Goal: Task Accomplishment & Management: Use online tool/utility

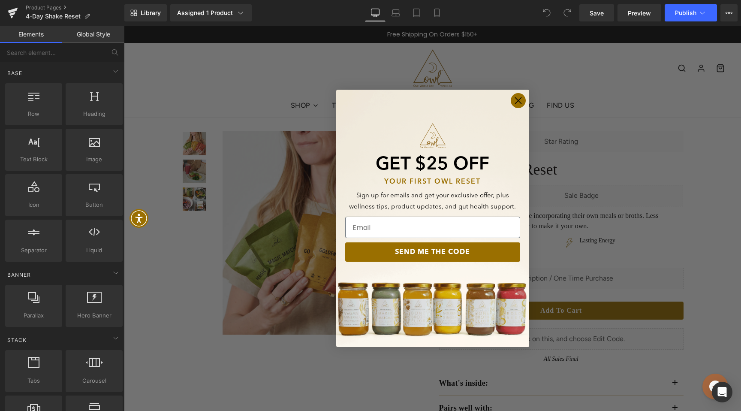
click at [521, 100] on circle "Close dialog" at bounding box center [517, 100] width 14 height 14
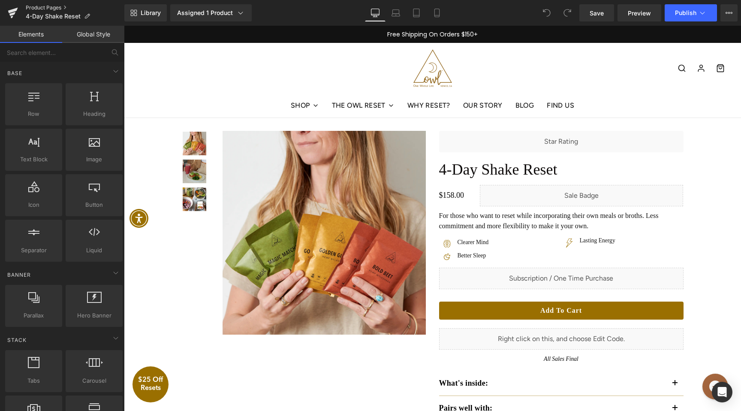
click at [51, 9] on link "Product Pages" at bounding box center [75, 7] width 99 height 7
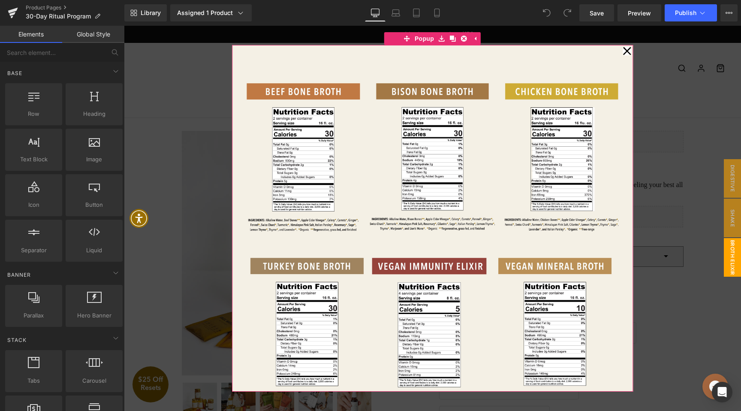
click at [628, 52] on icon at bounding box center [627, 51] width 8 height 8
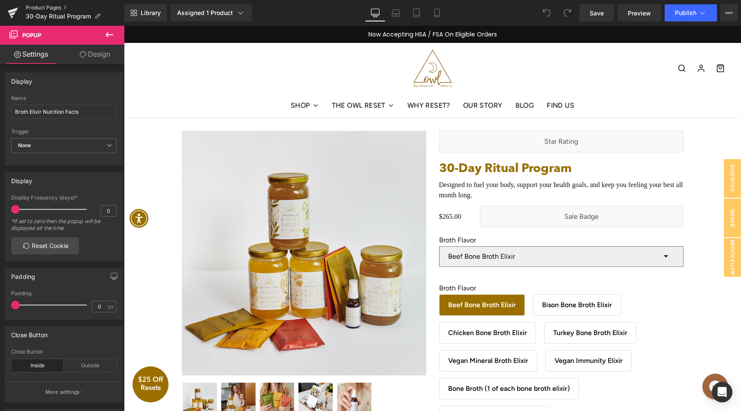
click at [33, 7] on link "Product Pages" at bounding box center [75, 7] width 99 height 7
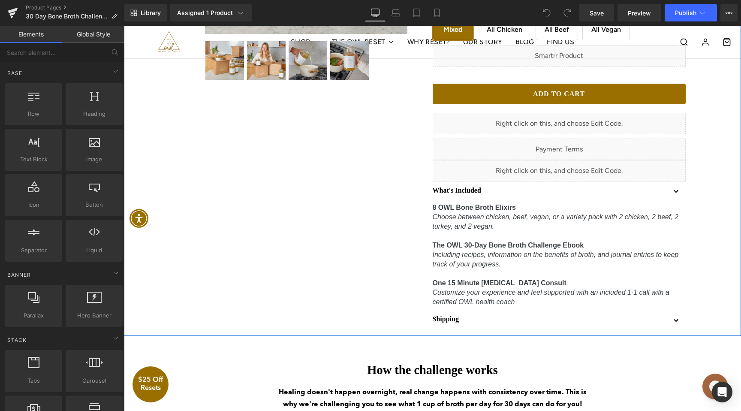
scroll to position [354, 0]
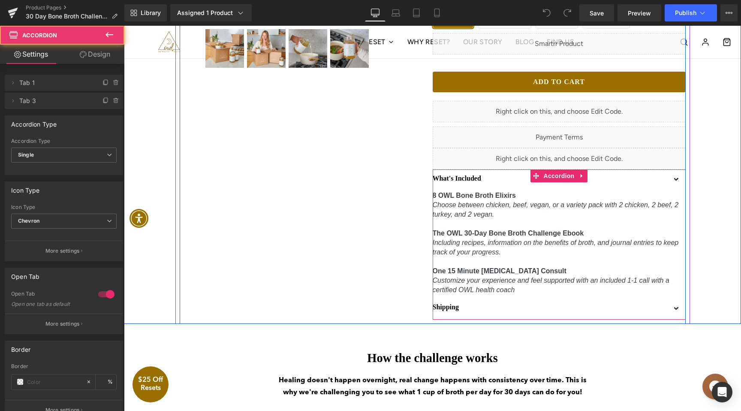
click at [650, 319] on div "Shipping Text Block" at bounding box center [558, 308] width 253 height 21
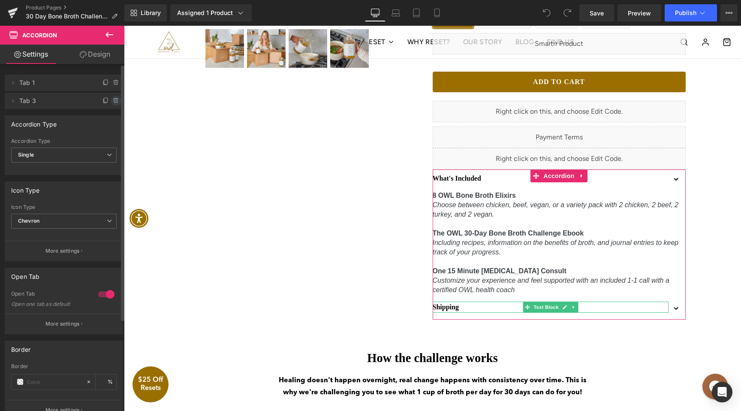
click at [114, 101] on icon at bounding box center [116, 100] width 7 height 7
click at [108, 100] on button "Delete" at bounding box center [106, 101] width 27 height 11
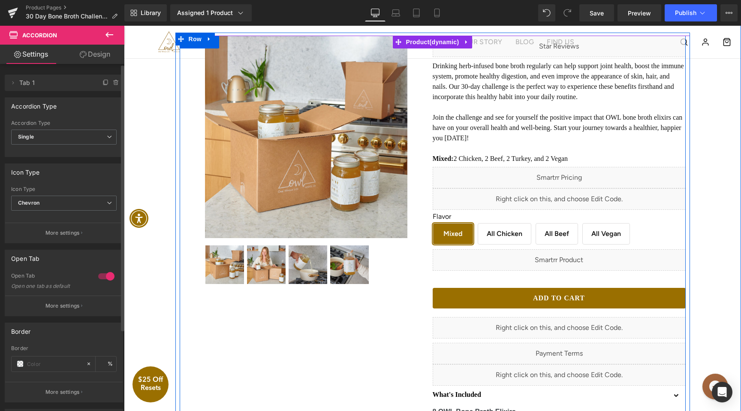
scroll to position [123, 0]
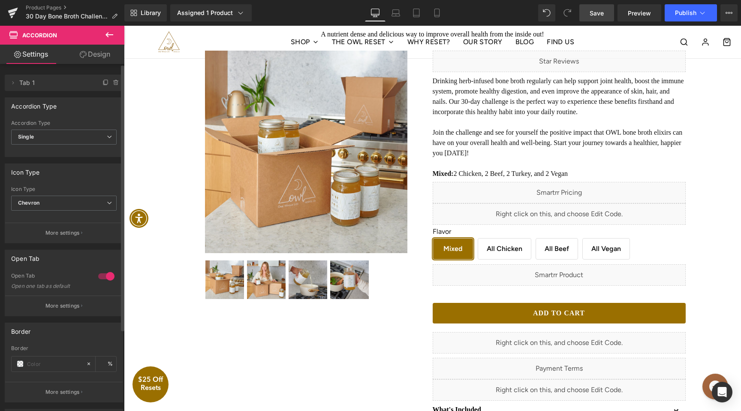
click at [598, 15] on span "Save" at bounding box center [596, 13] width 14 height 9
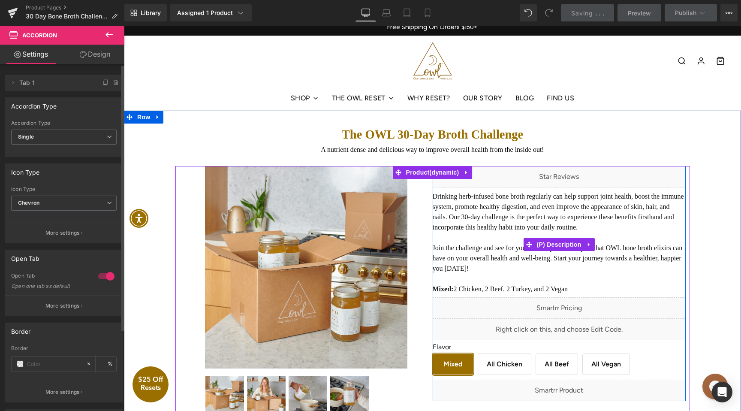
scroll to position [0, 0]
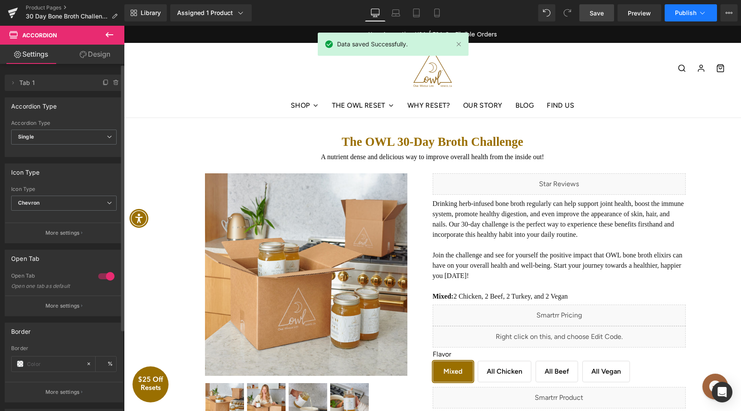
click at [690, 11] on span "Publish" at bounding box center [685, 12] width 21 height 7
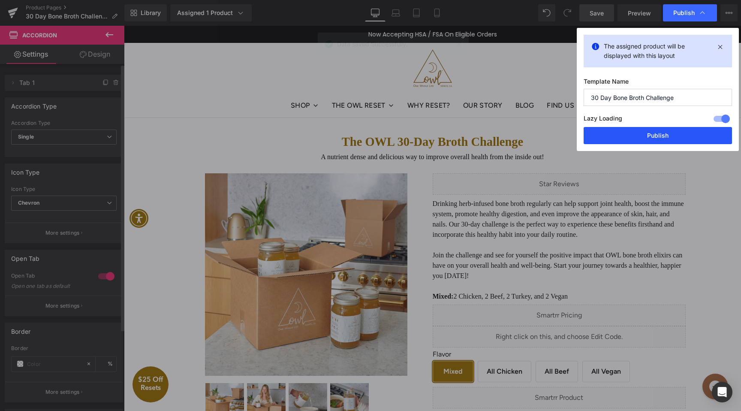
click at [644, 138] on button "Publish" at bounding box center [657, 135] width 148 height 17
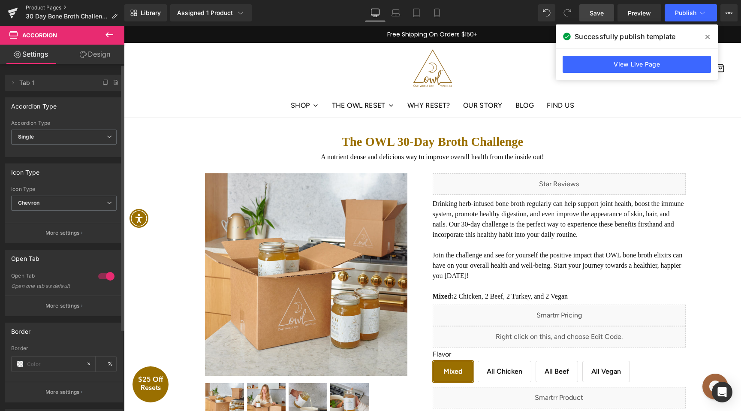
click at [53, 4] on link "Product Pages" at bounding box center [75, 7] width 99 height 7
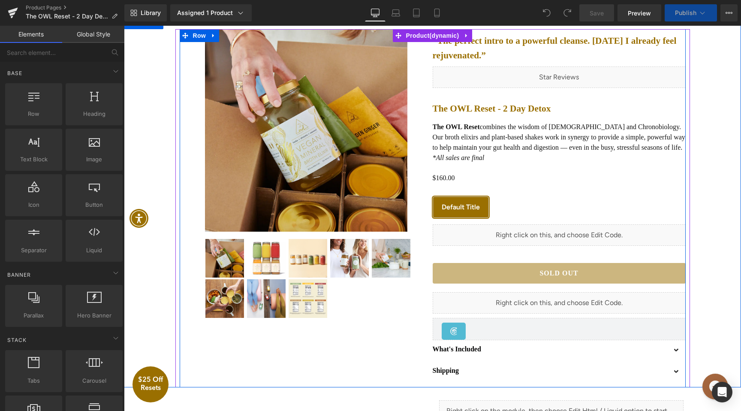
scroll to position [192, 0]
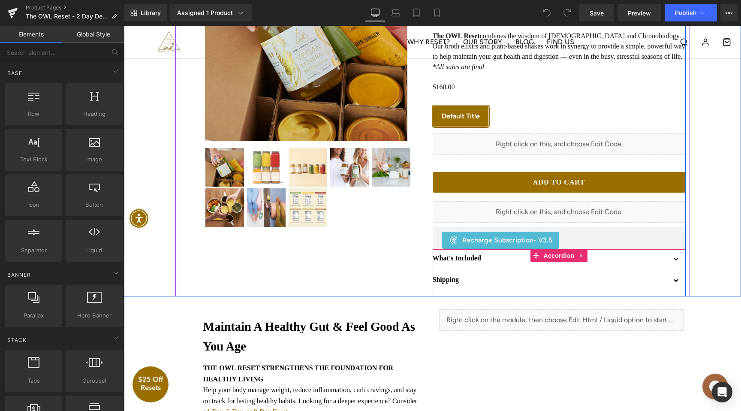
click at [124, 26] on div at bounding box center [124, 26] width 0 height 0
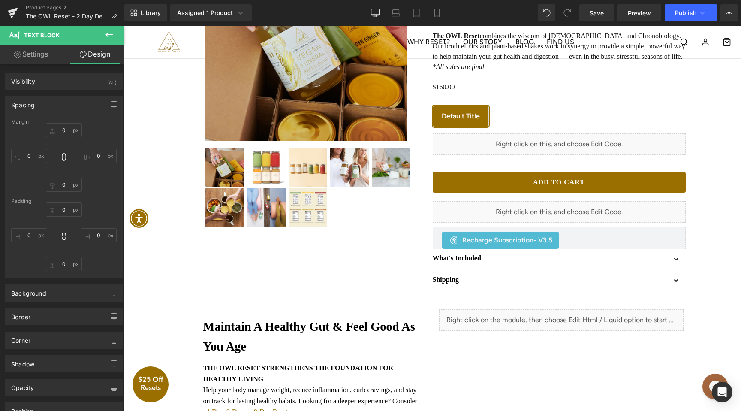
click at [41, 51] on link "Settings" at bounding box center [31, 54] width 62 height 19
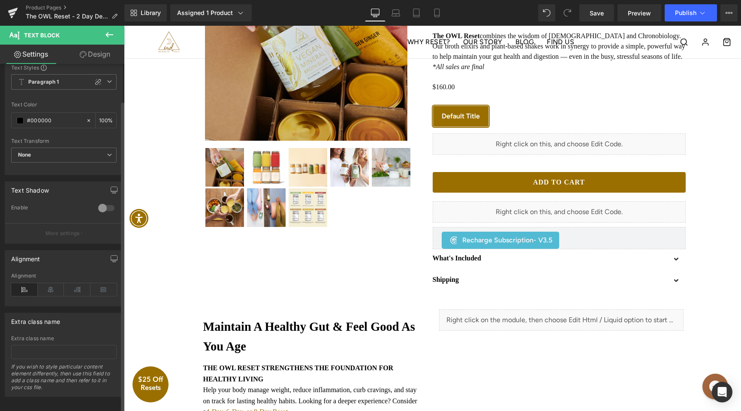
scroll to position [41, 0]
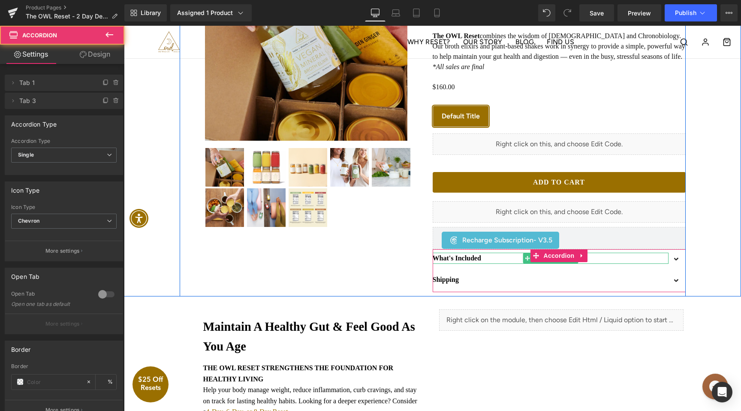
click at [472, 270] on div "What's Included Text Block" at bounding box center [558, 259] width 253 height 21
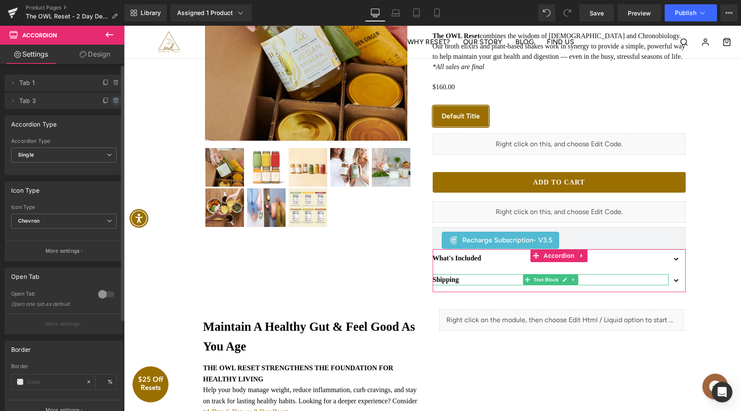
click at [113, 101] on icon at bounding box center [116, 100] width 7 height 7
click at [106, 102] on button "Delete" at bounding box center [106, 101] width 27 height 11
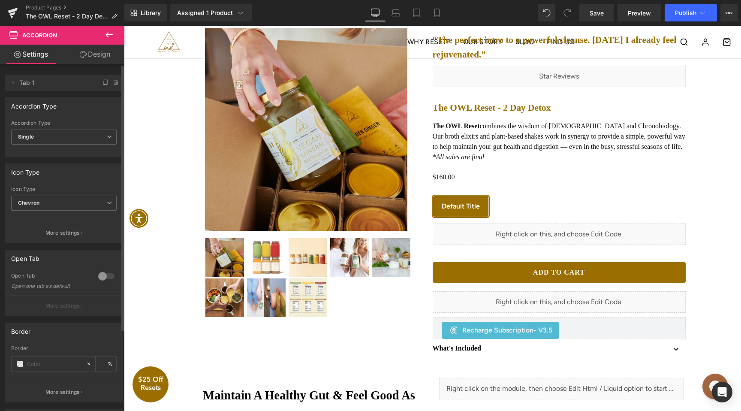
scroll to position [0, 0]
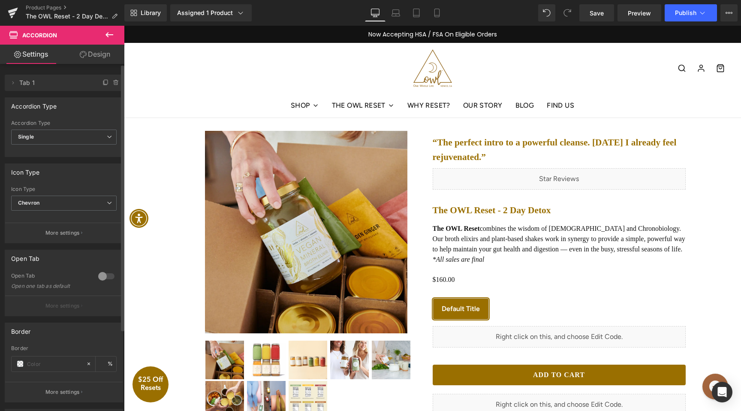
click at [589, 22] on div "Library Assigned 1 Product Product Preview The OWL Reset - 2 Day Detox Manage a…" at bounding box center [432, 13] width 616 height 26
click at [589, 15] on link "Save" at bounding box center [596, 12] width 35 height 17
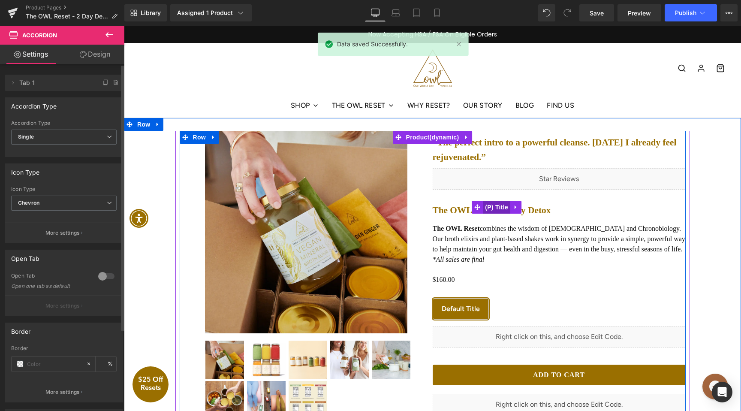
click at [491, 205] on span "(P) Title" at bounding box center [496, 207] width 27 height 13
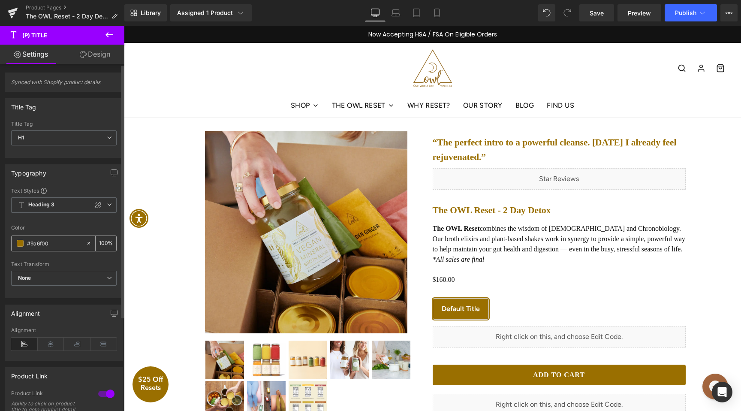
click at [41, 245] on input "#9a6f00" at bounding box center [54, 242] width 55 height 9
type input "#0f0c0c"
click at [107, 205] on icon at bounding box center [109, 204] width 5 height 5
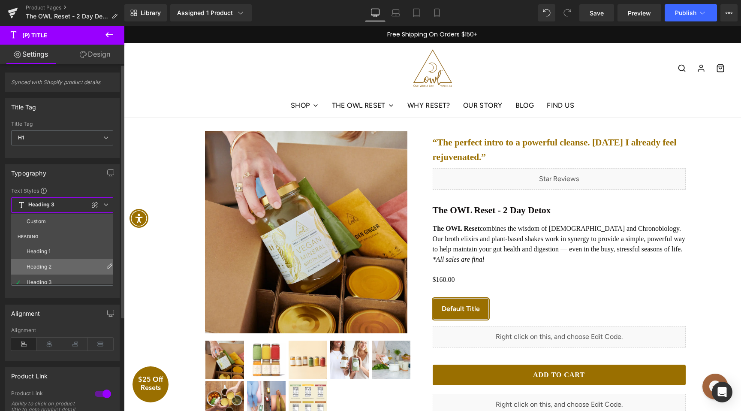
click at [65, 264] on li "Heading 2" at bounding box center [64, 266] width 106 height 15
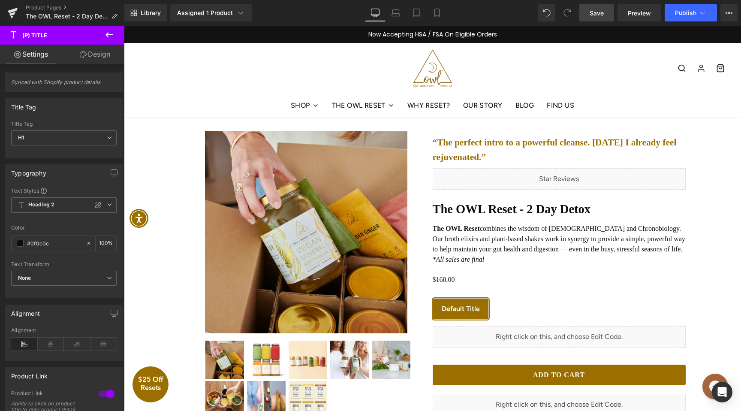
click at [603, 9] on span "Save" at bounding box center [596, 13] width 14 height 9
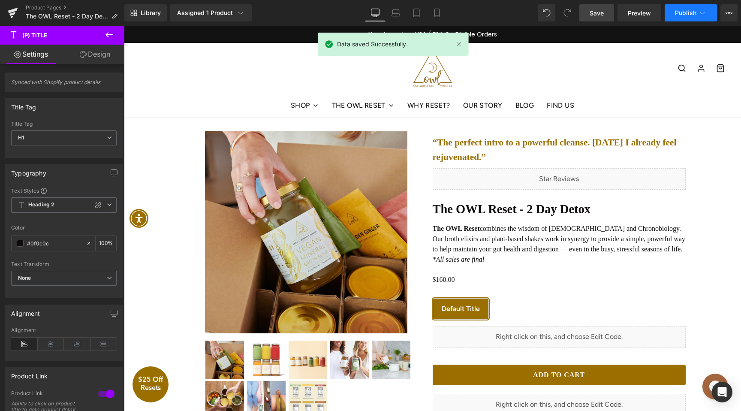
click at [679, 14] on span "Publish" at bounding box center [685, 12] width 21 height 7
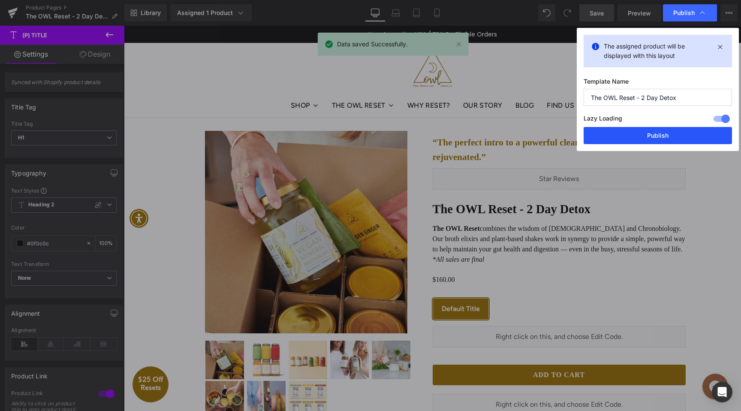
click at [646, 132] on button "Publish" at bounding box center [657, 135] width 148 height 17
